Goal: Information Seeking & Learning: Learn about a topic

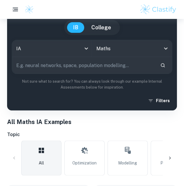
scroll to position [60, 0]
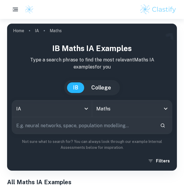
scroll to position [184, 0]
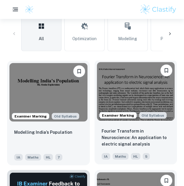
click at [126, 91] on img at bounding box center [136, 91] width 78 height 58
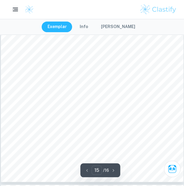
scroll to position [3890, 0]
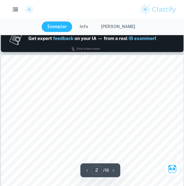
type input "1"
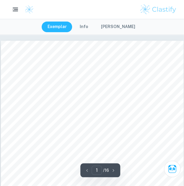
scroll to position [36, 0]
